Goal: Obtain resource: Download file/media

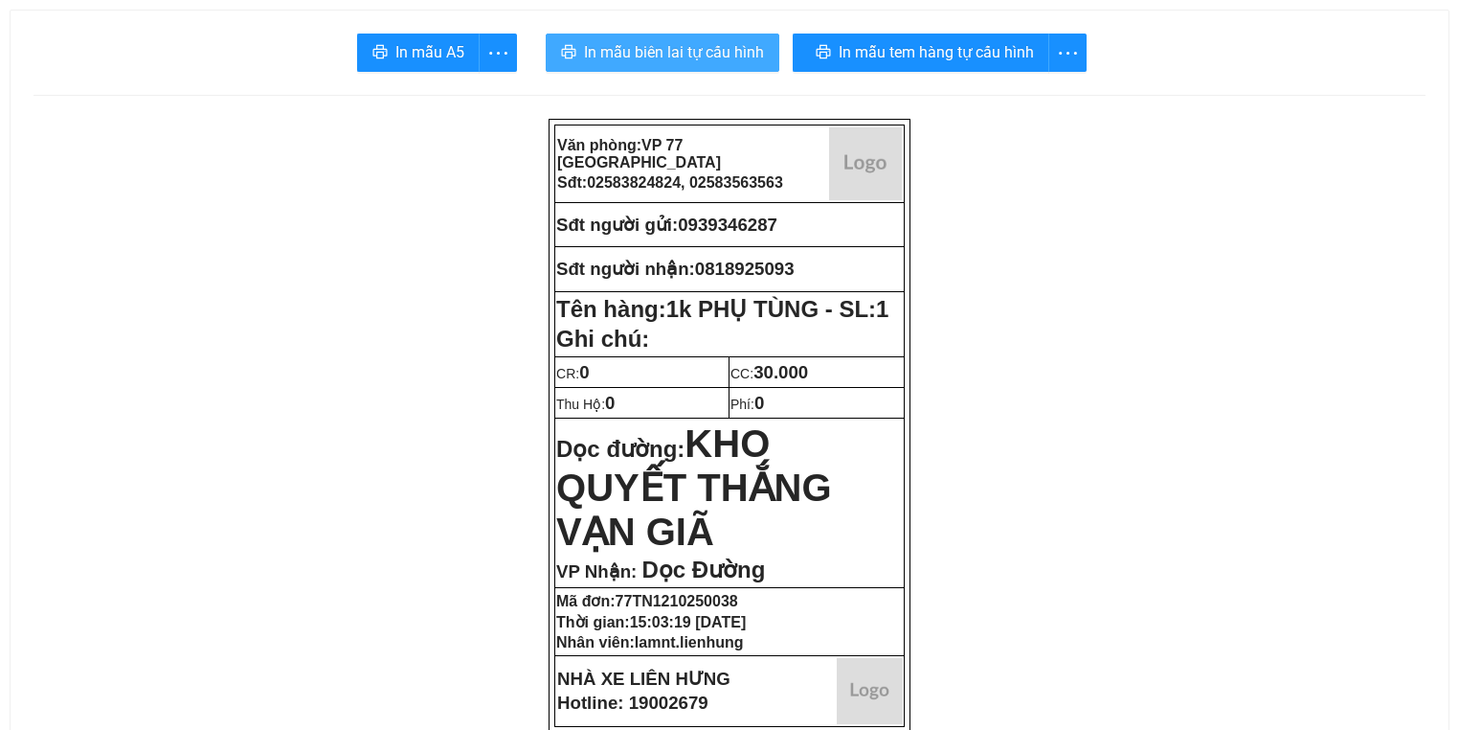
click at [649, 55] on span "In mẫu biên lai tự cấu hình" at bounding box center [674, 52] width 180 height 24
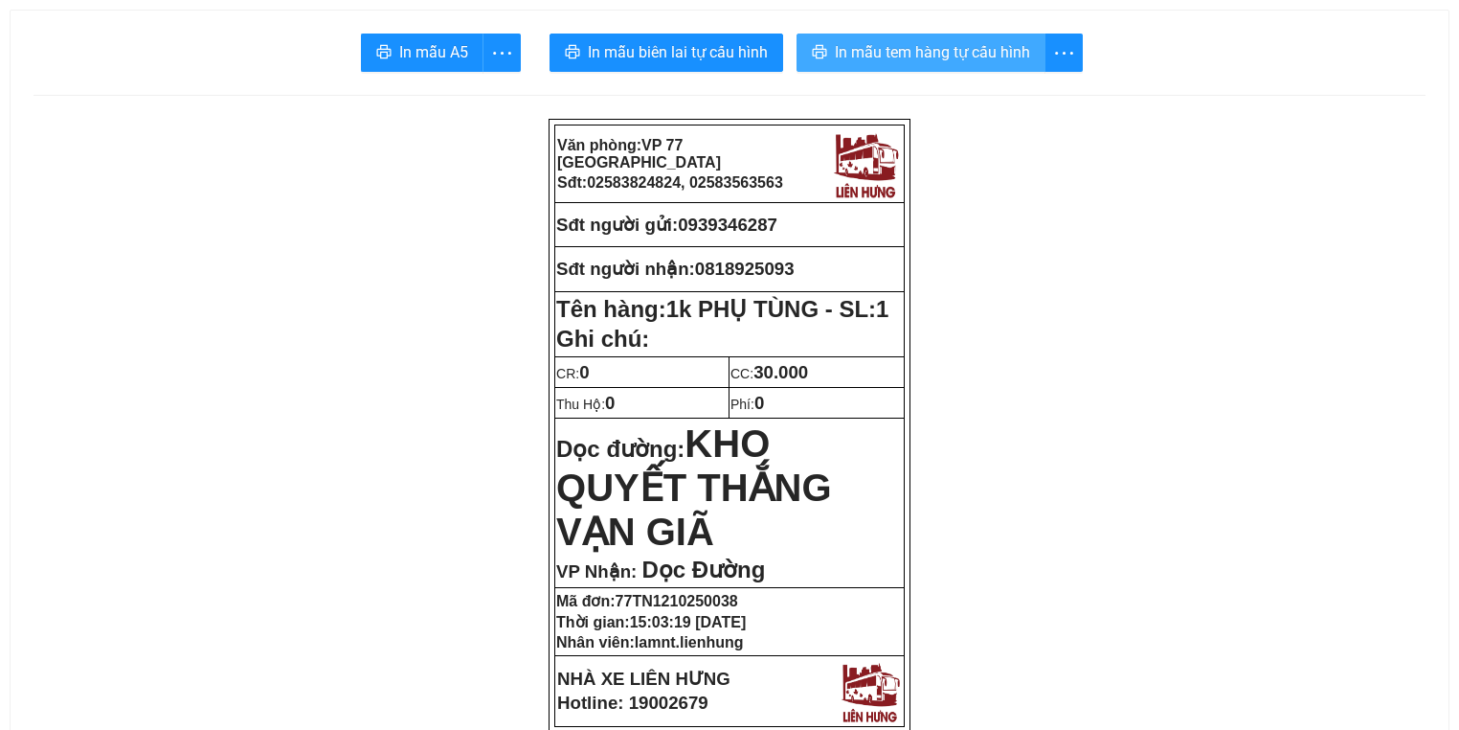
click at [963, 43] on span "In mẫu tem hàng tự cấu hình" at bounding box center [932, 52] width 195 height 24
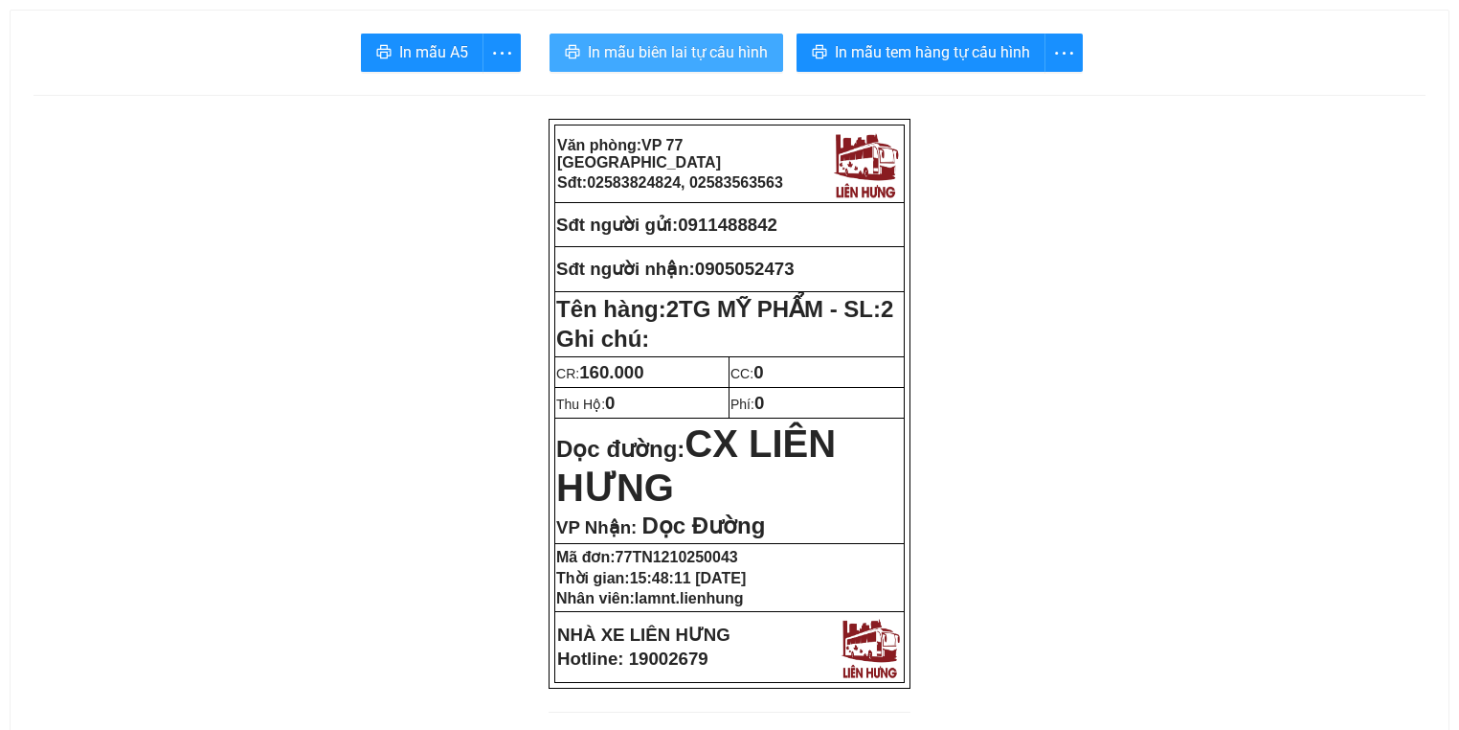
click at [651, 50] on span "In mẫu biên lai tự cấu hình" at bounding box center [678, 52] width 180 height 24
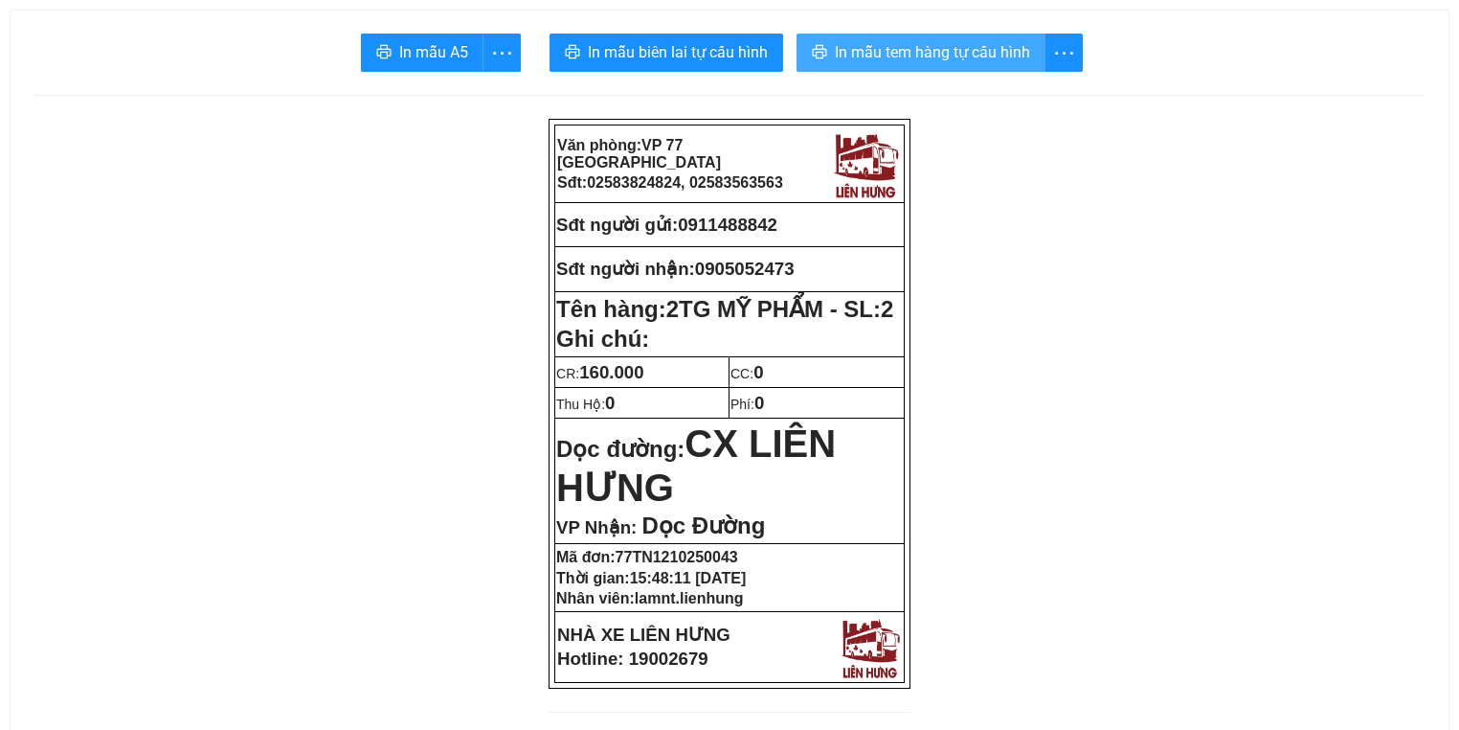
click at [991, 41] on span "In mẫu tem hàng tự cấu hình" at bounding box center [932, 52] width 195 height 24
